Goal: Task Accomplishment & Management: Use online tool/utility

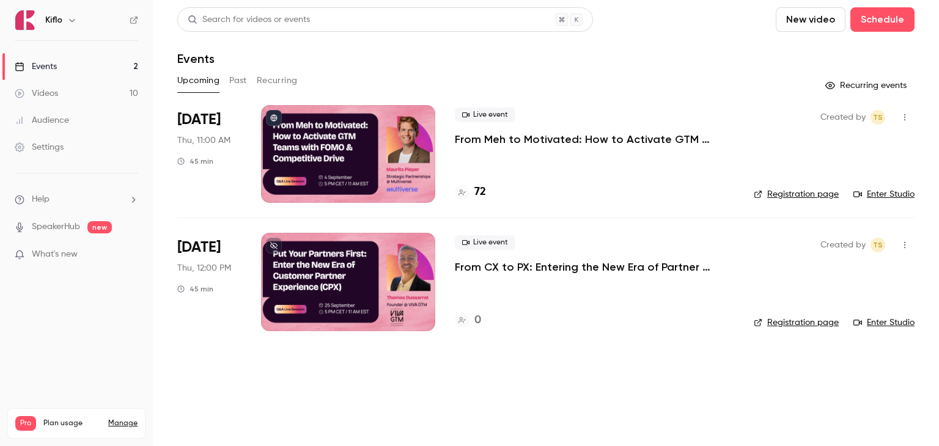
click at [477, 137] on p "From Meh to Motivated: How to Activate GTM Teams with FOMO & Competitive Drive" at bounding box center [594, 139] width 279 height 15
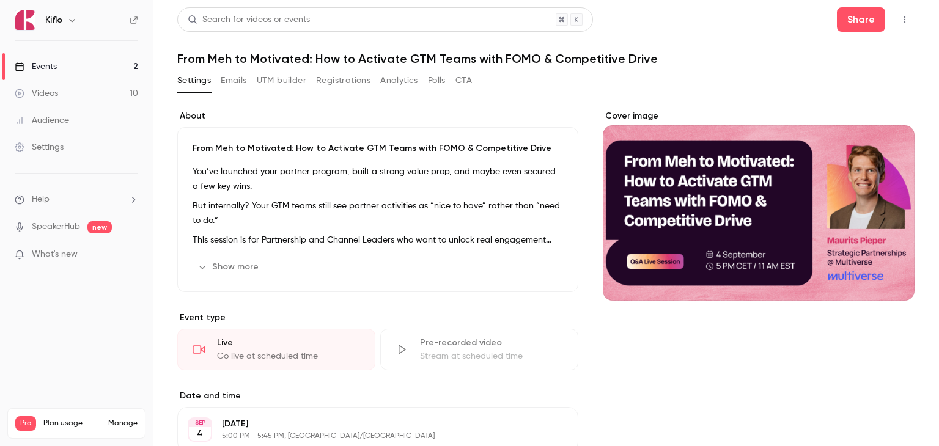
click at [340, 81] on button "Registrations" at bounding box center [343, 81] width 54 height 20
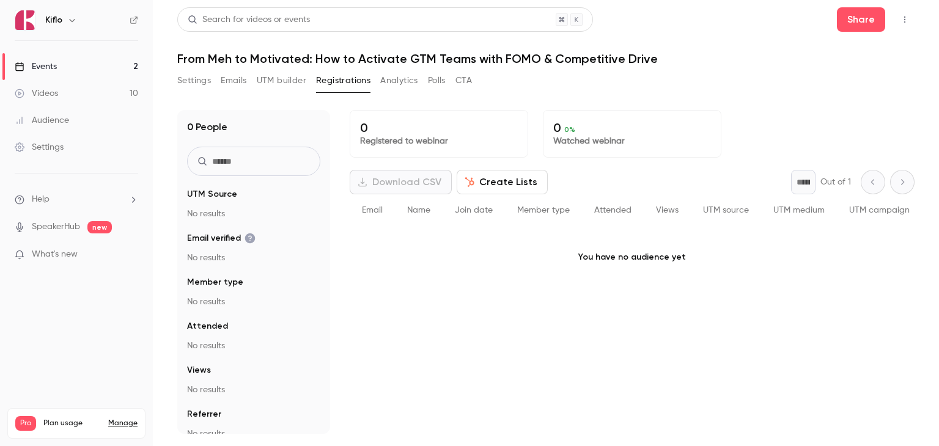
click at [288, 81] on button "UTM builder" at bounding box center [281, 81] width 49 height 20
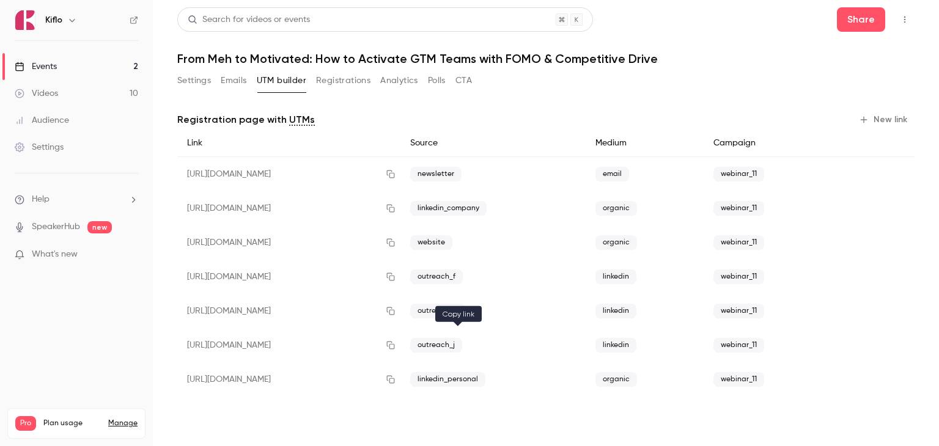
click at [395, 345] on icon "button" at bounding box center [391, 345] width 10 height 9
